Goal: Communication & Community: Answer question/provide support

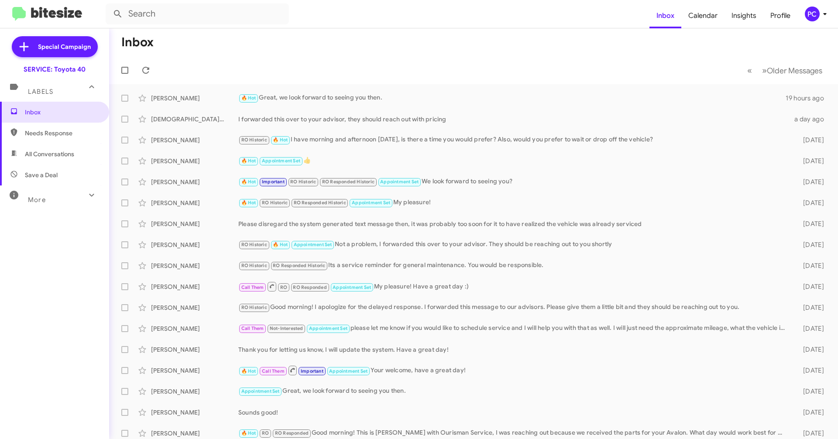
click at [41, 134] on span "Needs Response" at bounding box center [62, 133] width 74 height 9
type input "in:needs-response"
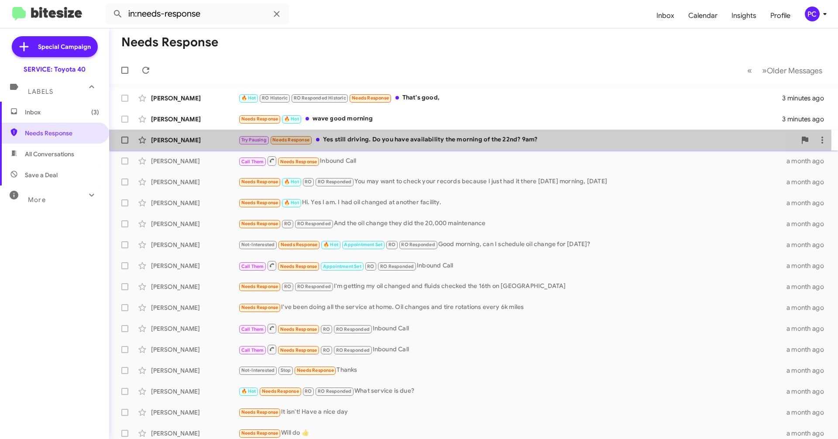
click at [199, 141] on div "[PERSON_NAME]" at bounding box center [194, 140] width 87 height 9
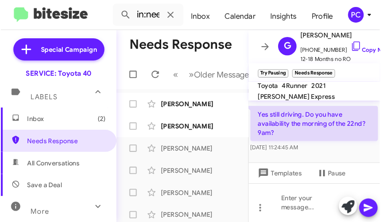
scroll to position [510, 0]
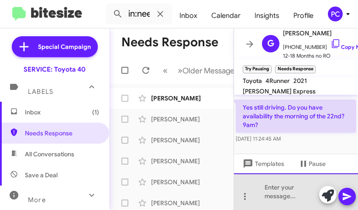
click at [256, 196] on div at bounding box center [296, 191] width 124 height 37
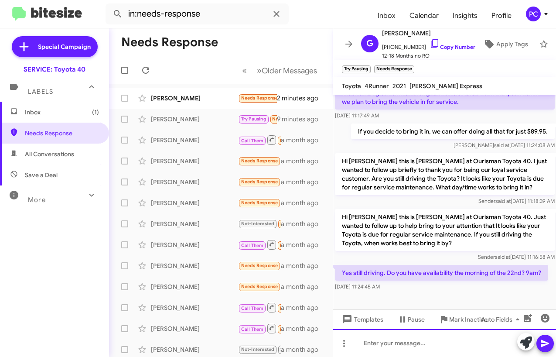
scroll to position [180, 0]
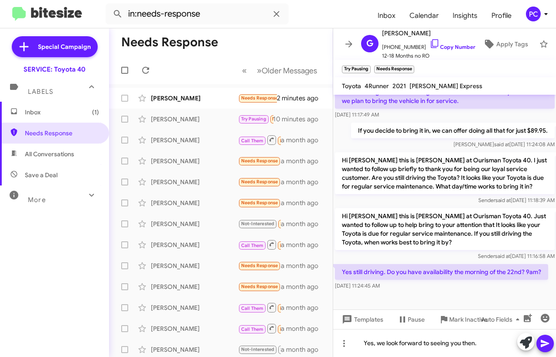
click at [357, 209] on icon at bounding box center [545, 343] width 8 height 7
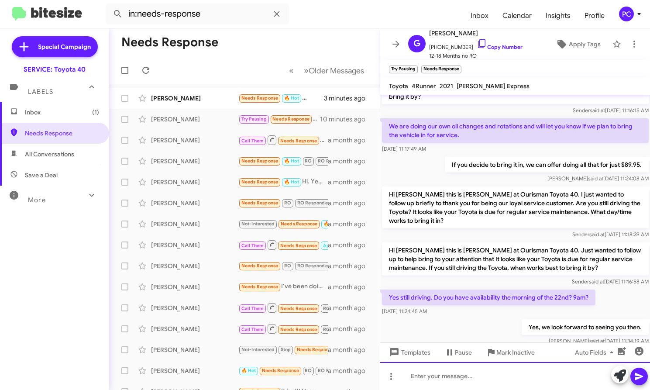
scroll to position [135, 0]
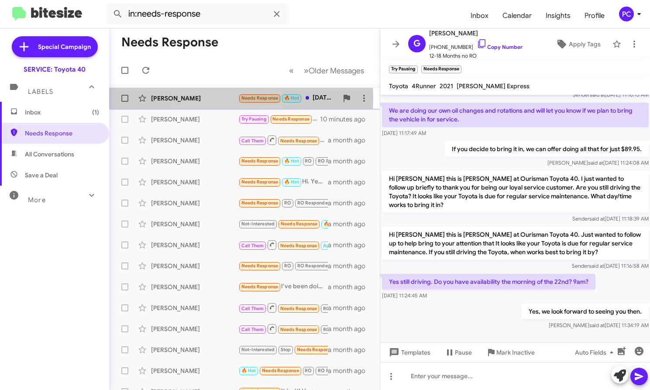
click at [216, 98] on div "[PERSON_NAME]" at bounding box center [194, 98] width 87 height 9
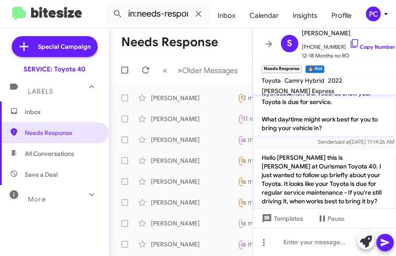
scroll to position [86, 0]
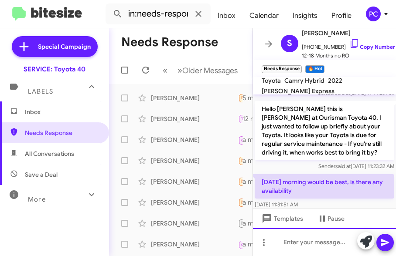
click at [280, 209] on div at bounding box center [324, 243] width 143 height 28
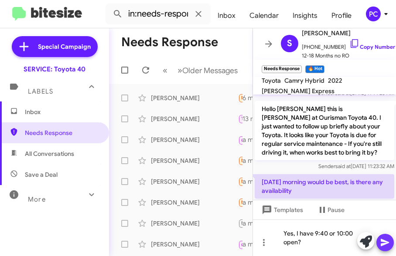
click at [357, 209] on icon at bounding box center [385, 242] width 8 height 7
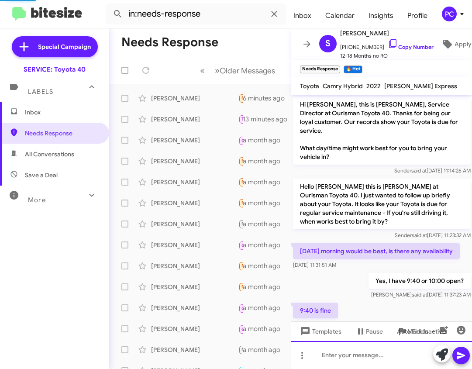
scroll to position [29, 0]
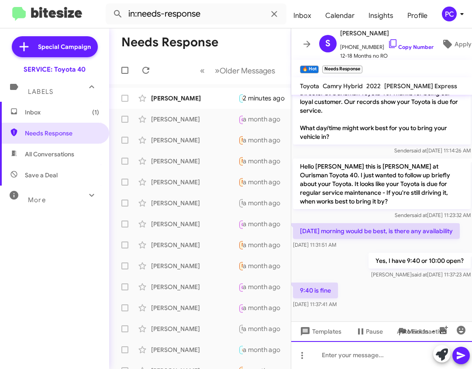
click at [311, 209] on div at bounding box center [381, 355] width 181 height 28
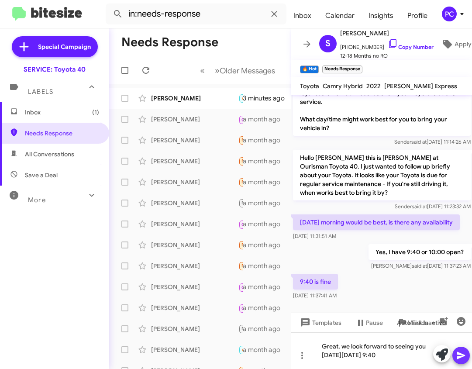
click at [357, 209] on icon at bounding box center [460, 355] width 8 height 7
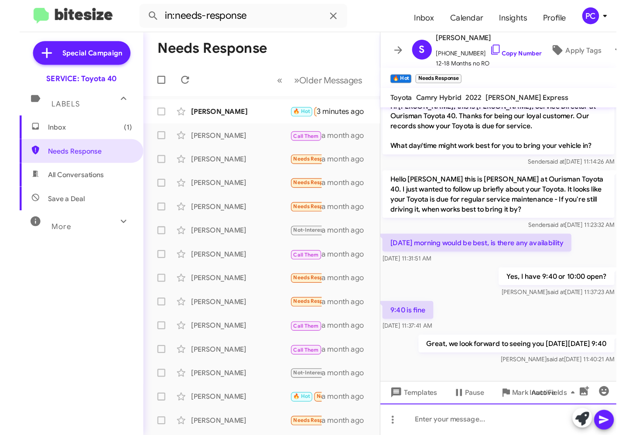
scroll to position [0, 0]
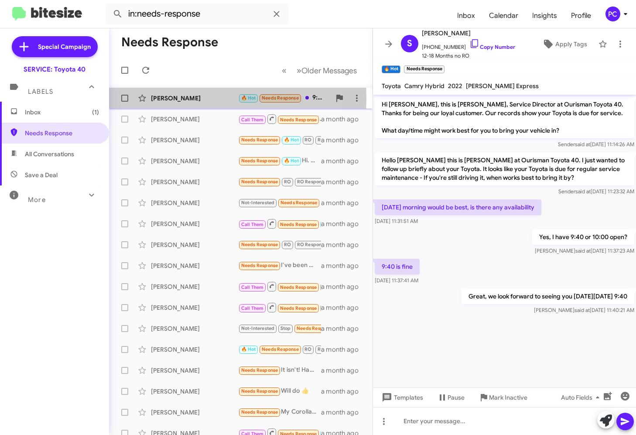
click at [188, 98] on div "[PERSON_NAME]" at bounding box center [194, 98] width 87 height 9
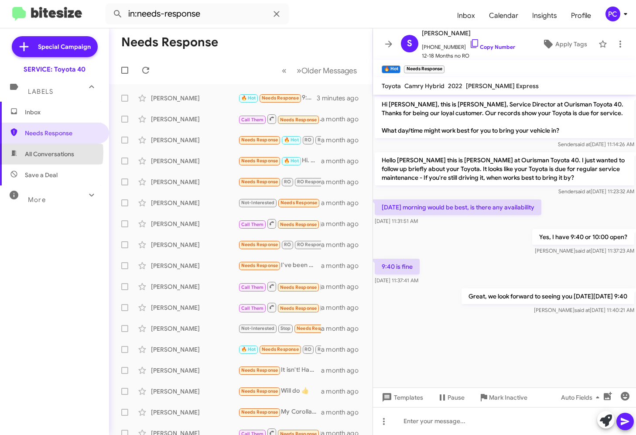
click at [37, 153] on span "All Conversations" at bounding box center [49, 154] width 49 height 9
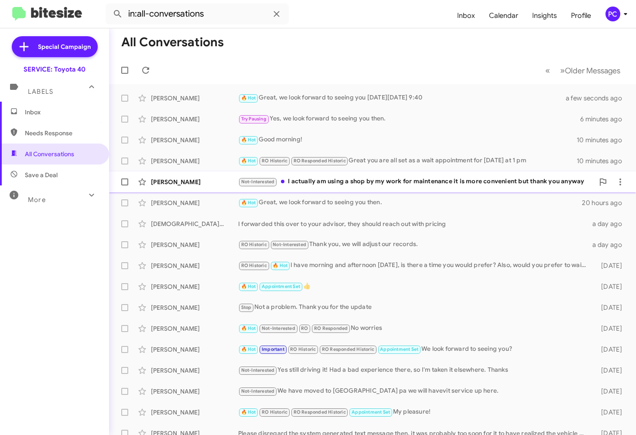
click at [211, 182] on div "[PERSON_NAME]" at bounding box center [194, 182] width 87 height 9
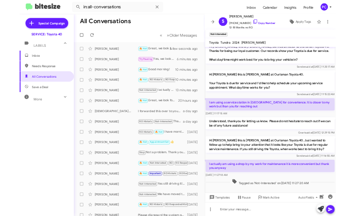
scroll to position [13, 0]
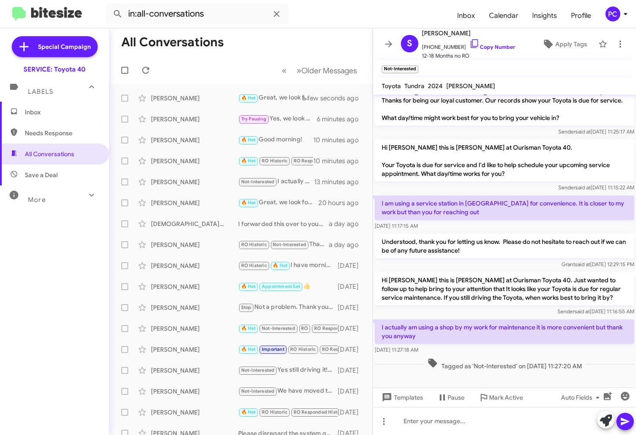
click at [48, 176] on span "Save a Deal" at bounding box center [41, 175] width 33 height 9
type input "in:not-interested"
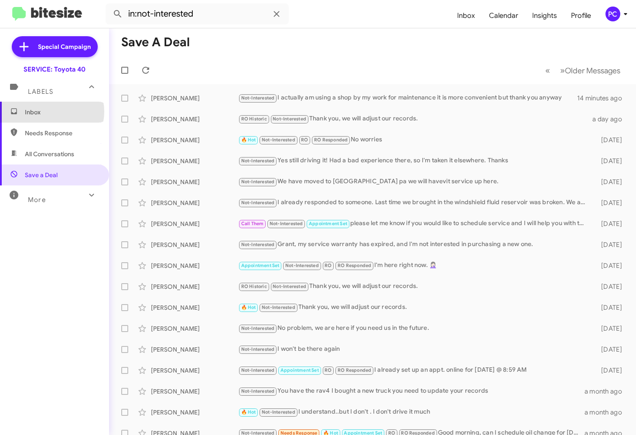
click at [51, 112] on span "Inbox" at bounding box center [62, 112] width 74 height 9
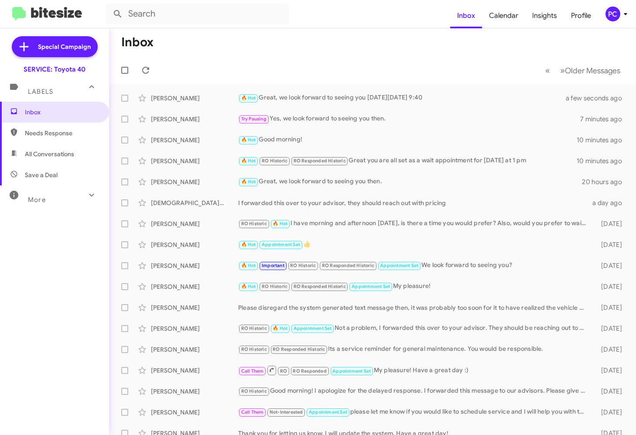
click at [68, 131] on span "Needs Response" at bounding box center [62, 133] width 74 height 9
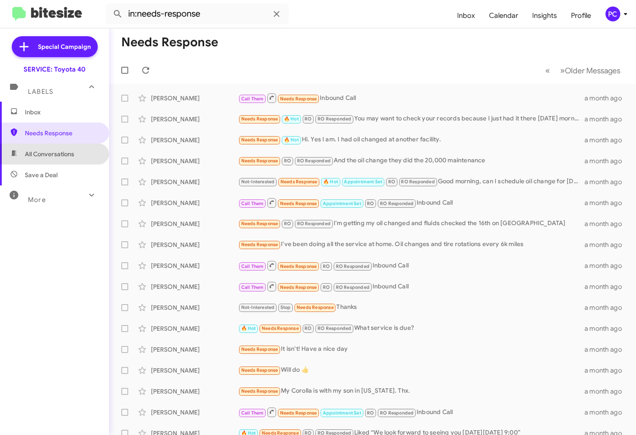
click at [76, 152] on span "All Conversations" at bounding box center [54, 154] width 109 height 21
type input "in:all-conversations"
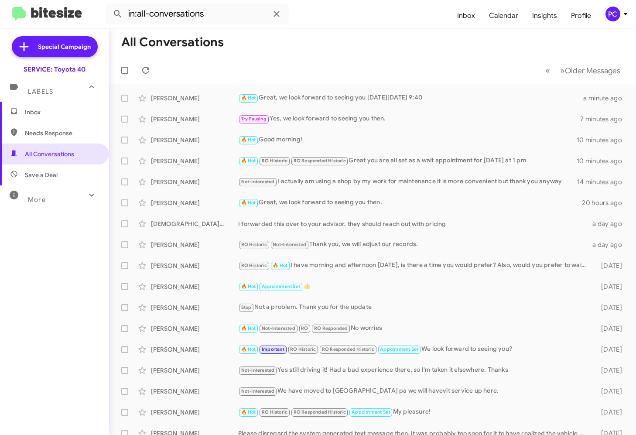
click at [46, 111] on span "Inbox" at bounding box center [62, 112] width 74 height 9
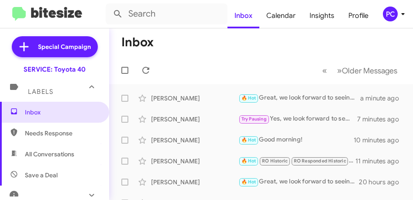
click at [184, 65] on mat-toolbar-row "« Previous » Next Older Messages" at bounding box center [261, 70] width 304 height 28
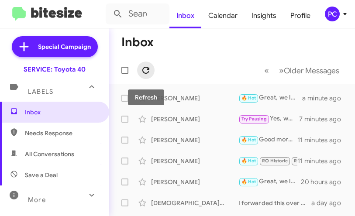
click at [144, 68] on icon at bounding box center [145, 70] width 7 height 7
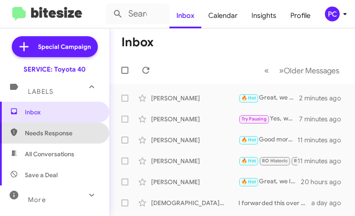
click at [59, 133] on span "Needs Response" at bounding box center [62, 133] width 74 height 9
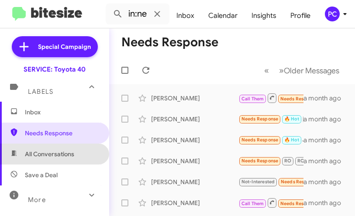
click at [62, 155] on span "All Conversations" at bounding box center [49, 154] width 49 height 9
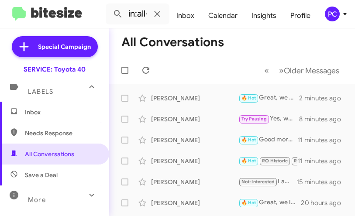
click at [58, 173] on span "Save a Deal" at bounding box center [54, 174] width 109 height 21
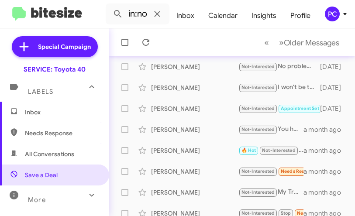
scroll to position [291, 0]
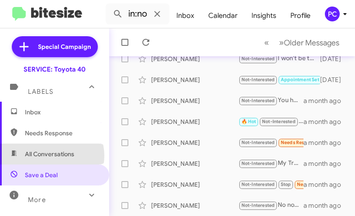
click at [51, 156] on span "All Conversations" at bounding box center [49, 154] width 49 height 9
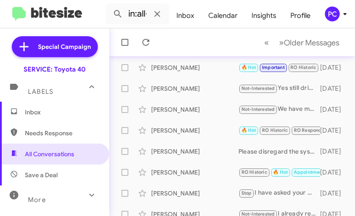
scroll to position [291, 0]
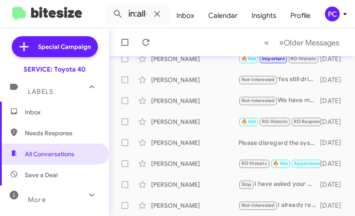
click at [55, 129] on span "Needs Response" at bounding box center [62, 133] width 74 height 9
type input "in:needs-response"
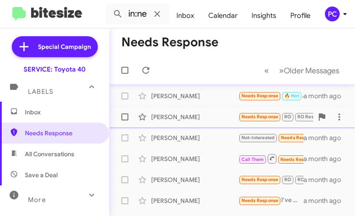
scroll to position [29, 0]
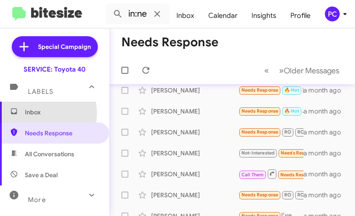
click at [30, 113] on span "Inbox" at bounding box center [62, 112] width 74 height 9
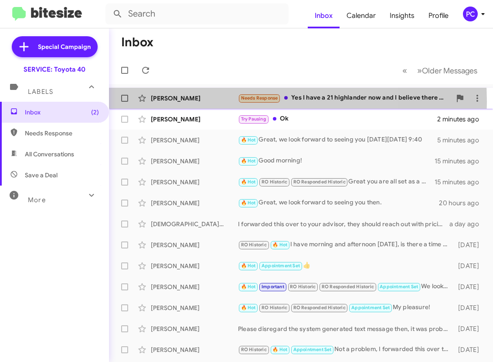
click at [221, 102] on div "[PERSON_NAME]" at bounding box center [194, 98] width 87 height 9
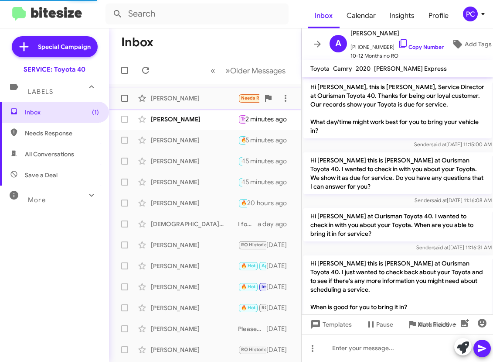
scroll to position [436, 0]
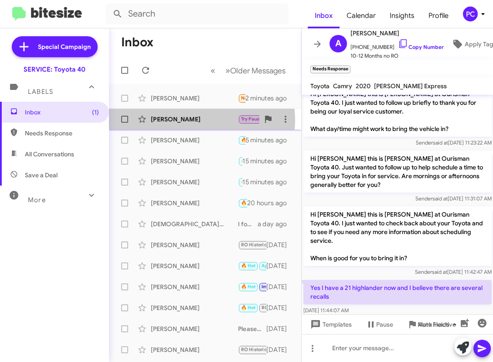
click at [199, 120] on div "[PERSON_NAME]" at bounding box center [194, 119] width 87 height 9
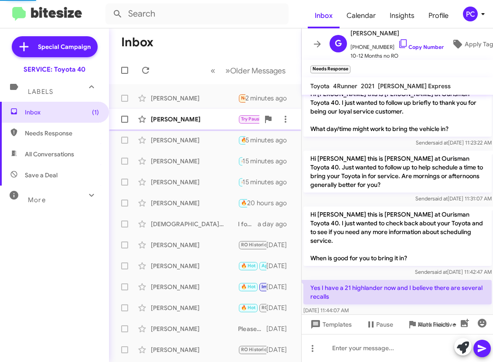
scroll to position [274, 0]
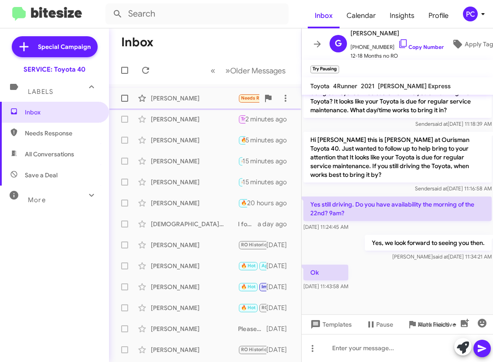
click at [200, 102] on div "[PERSON_NAME]" at bounding box center [194, 98] width 87 height 9
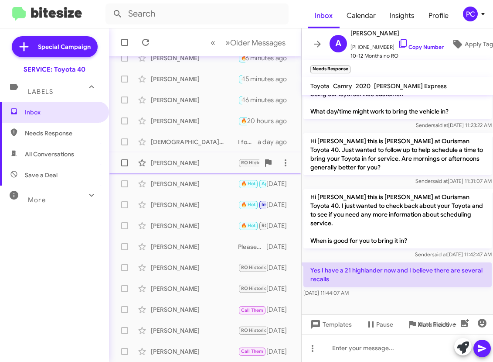
scroll to position [131, 0]
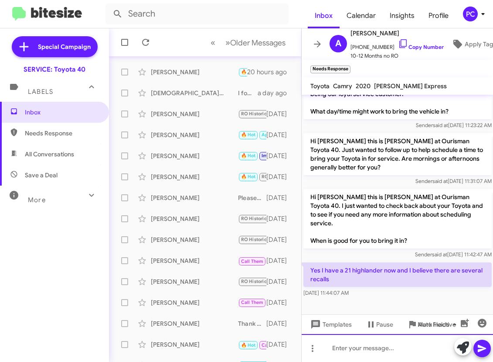
click at [326, 209] on div at bounding box center [398, 348] width 192 height 28
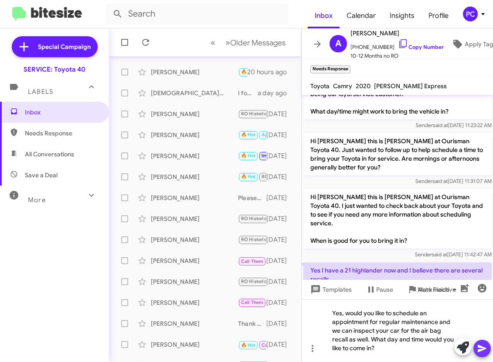
click at [357, 209] on icon at bounding box center [482, 348] width 8 height 7
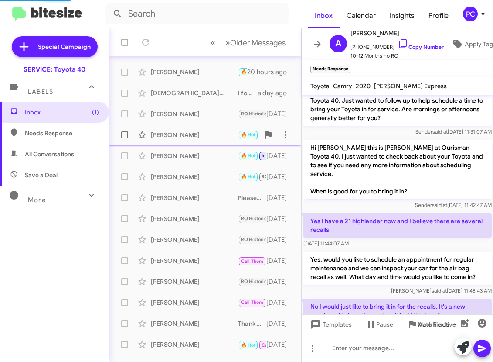
scroll to position [0, 0]
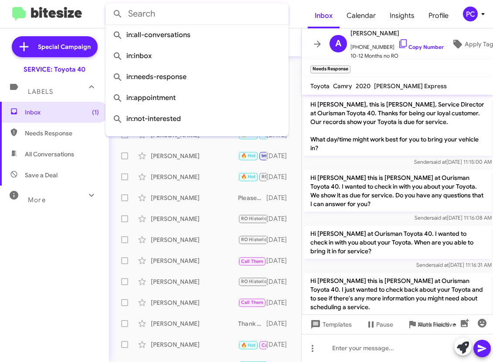
click at [228, 15] on input "text" at bounding box center [197, 13] width 183 height 21
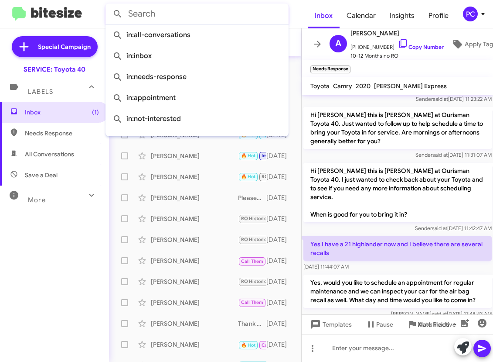
scroll to position [552, 0]
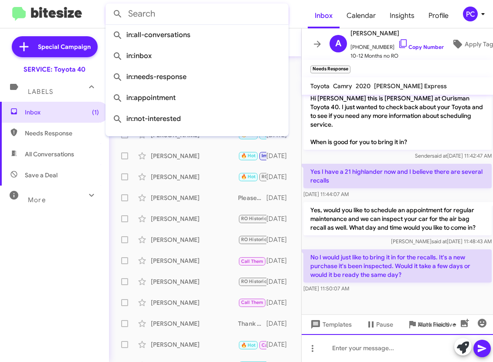
click at [327, 209] on div at bounding box center [398, 348] width 192 height 28
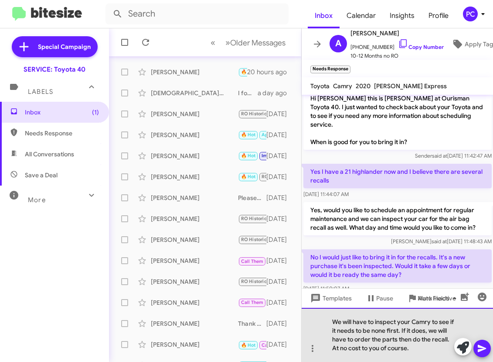
click at [357, 209] on div "We will have to inspect your Camry to see if it needs to be none first. If it d…" at bounding box center [398, 335] width 192 height 54
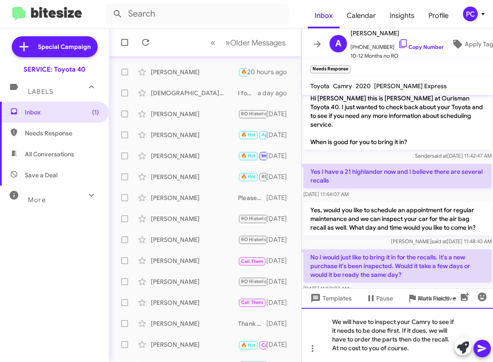
click at [357, 209] on div "We will have to inspect your Camry to see if it needs to be done first. If it d…" at bounding box center [398, 335] width 192 height 54
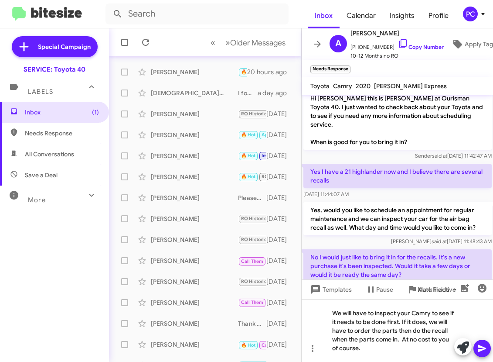
click at [357, 209] on icon at bounding box center [482, 348] width 8 height 7
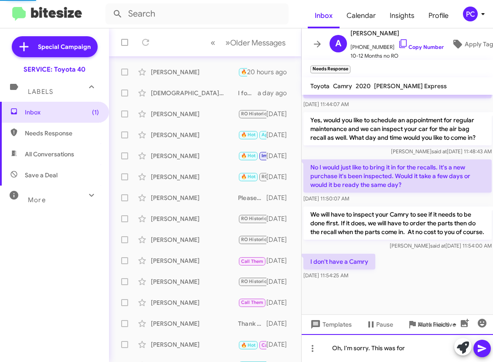
scroll to position [674, 0]
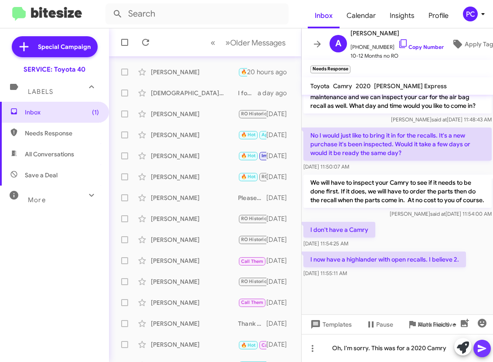
click at [357, 209] on button at bounding box center [482, 347] width 17 height 17
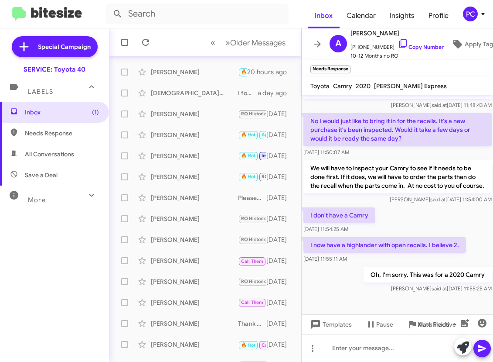
scroll to position [706, 0]
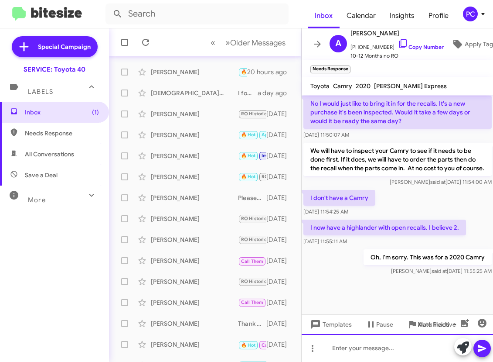
click at [332, 209] on div at bounding box center [398, 348] width 192 height 28
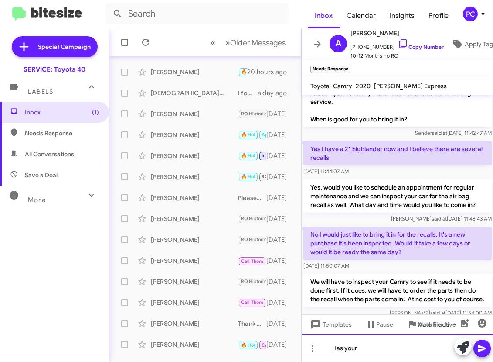
scroll to position [531, 0]
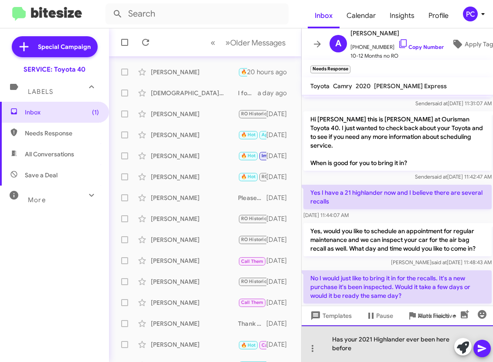
click at [356, 209] on div "Has your 2021 Highlander ever been here before" at bounding box center [398, 343] width 192 height 37
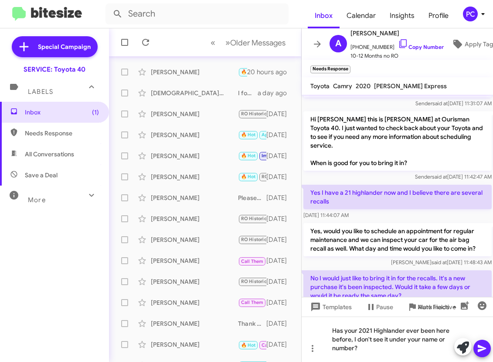
click at [357, 209] on icon at bounding box center [482, 348] width 8 height 7
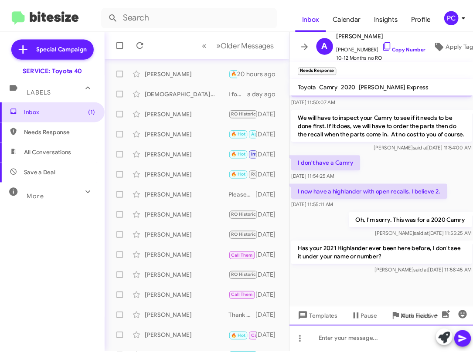
scroll to position [746, 0]
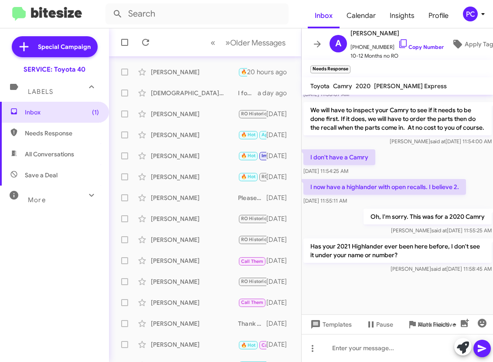
click at [35, 209] on div "Inbox (1) Needs Response All Conversations Save a Deal More Important 🔥 Hot App…" at bounding box center [54, 210] width 109 height 217
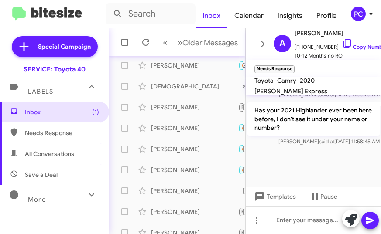
scroll to position [1083, 0]
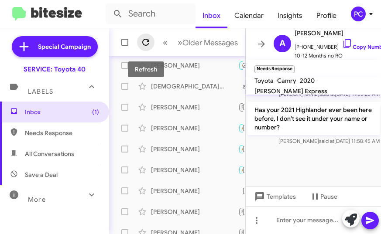
click at [143, 42] on icon at bounding box center [145, 42] width 7 height 7
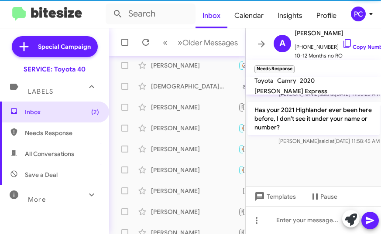
scroll to position [158, 0]
